Goal: Check status: Check status

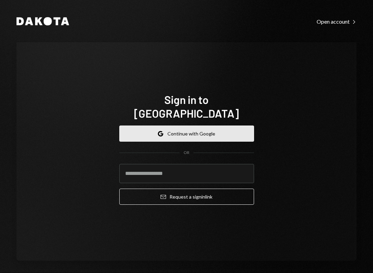
click at [178, 131] on button "Google Continue with Google" at bounding box center [186, 134] width 135 height 16
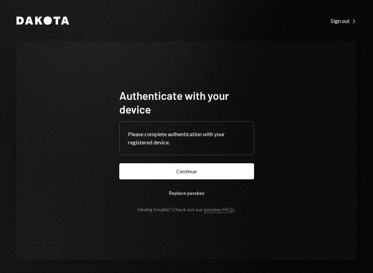
click at [226, 162] on form "Authenticate with your device Please complete authentication with your register…" at bounding box center [186, 151] width 135 height 124
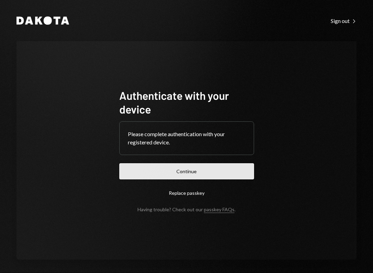
click at [224, 169] on button "Continue" at bounding box center [186, 172] width 135 height 16
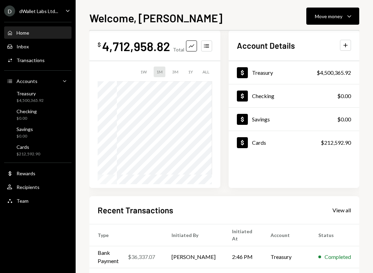
scroll to position [19, 0]
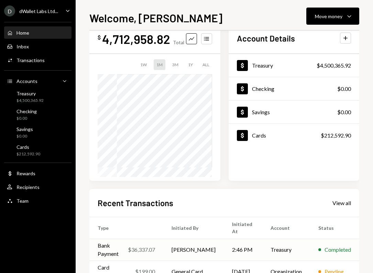
click at [140, 242] on div "Bank Payment $36,337.07" at bounding box center [126, 250] width 57 height 16
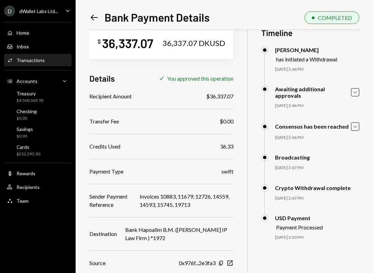
scroll to position [61, 0]
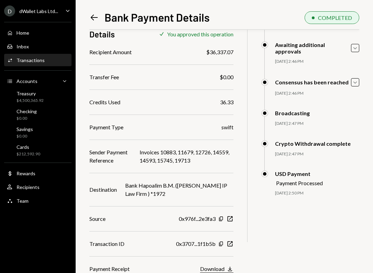
click at [233, 268] on button "Download Download" at bounding box center [216, 270] width 33 height 8
